Goal: Transaction & Acquisition: Purchase product/service

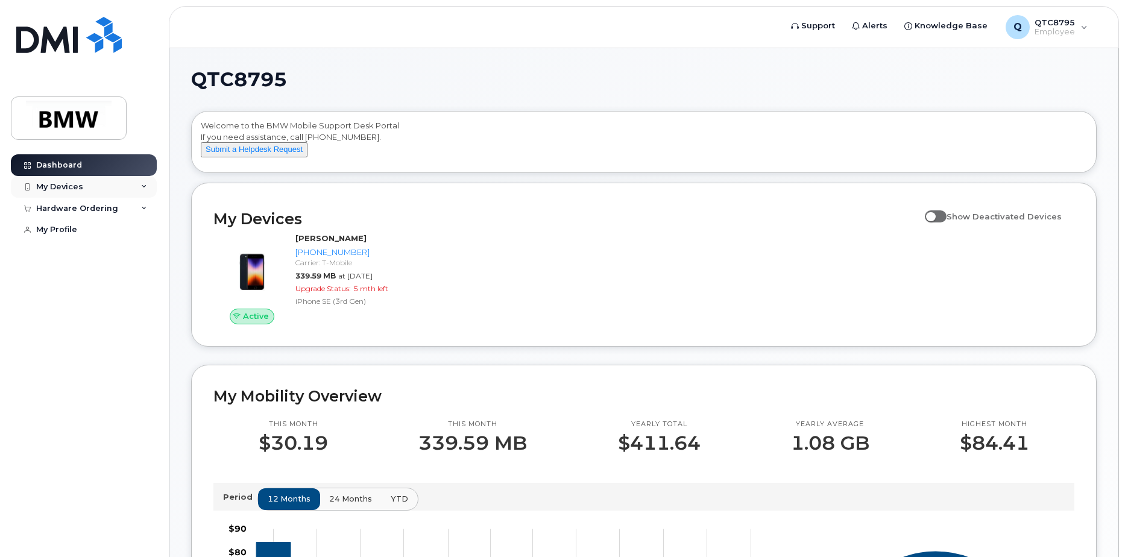
click at [143, 184] on icon at bounding box center [144, 187] width 6 height 6
click at [147, 279] on div "Hardware Ordering" at bounding box center [84, 274] width 146 height 22
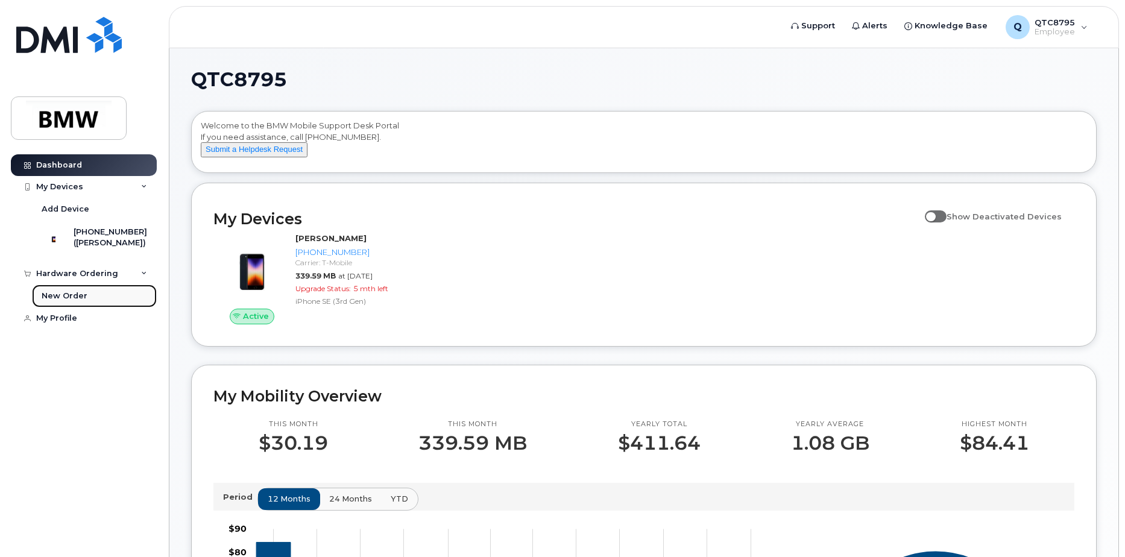
click at [94, 307] on link "New Order" at bounding box center [94, 296] width 125 height 23
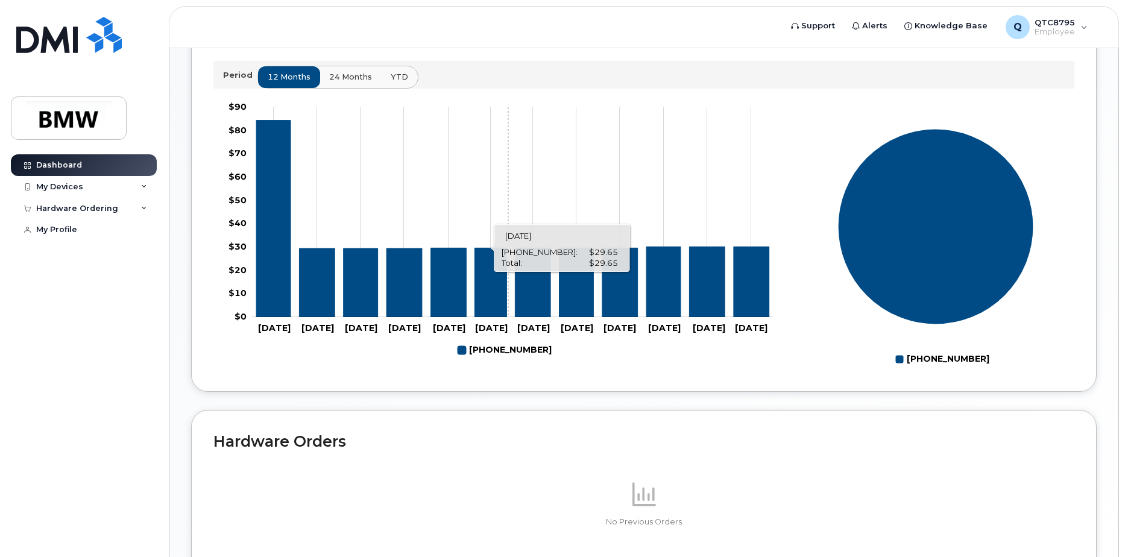
scroll to position [362, 0]
